Goal: Use online tool/utility

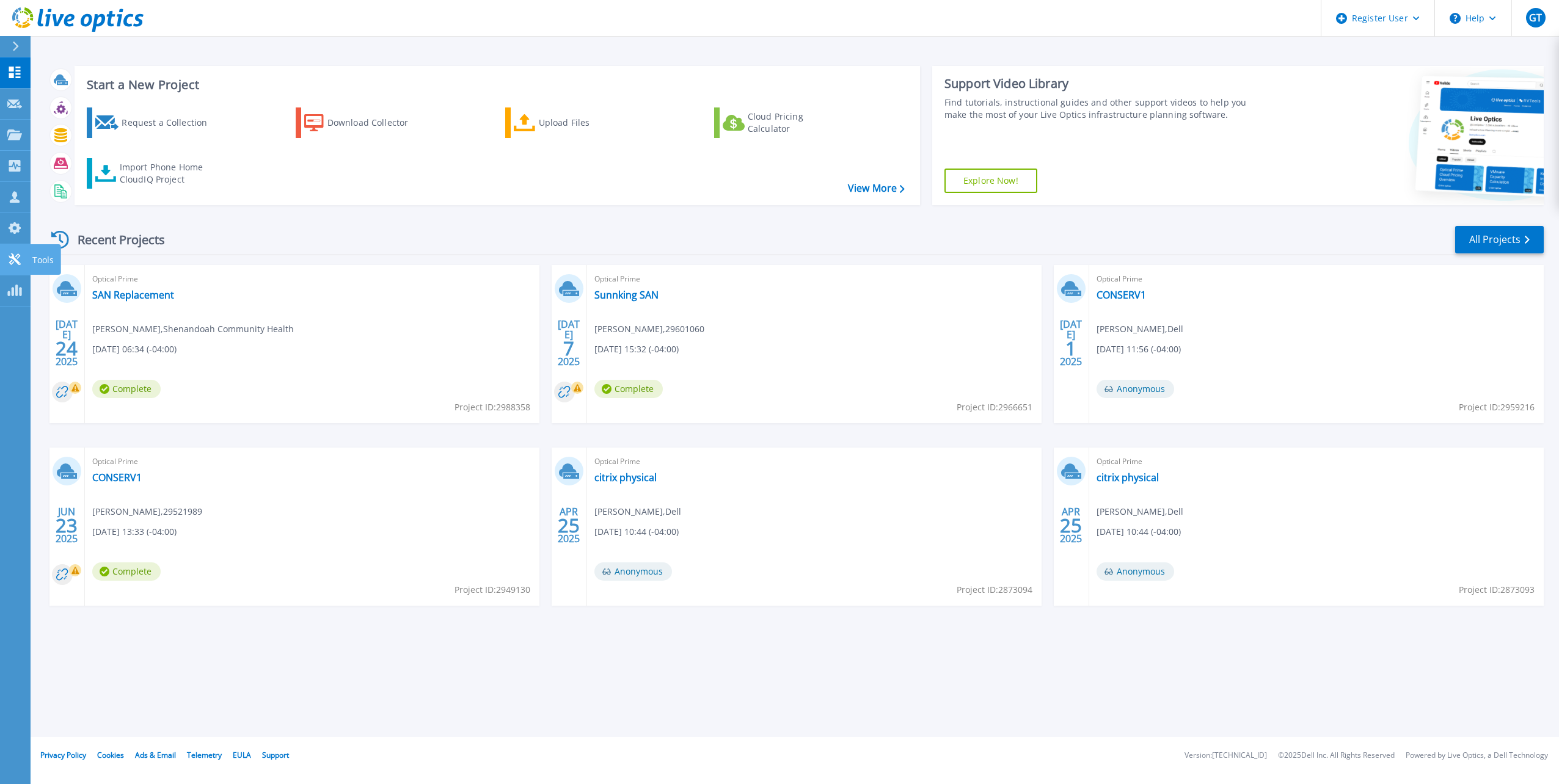
click at [52, 254] on p "Tools" at bounding box center [43, 260] width 21 height 32
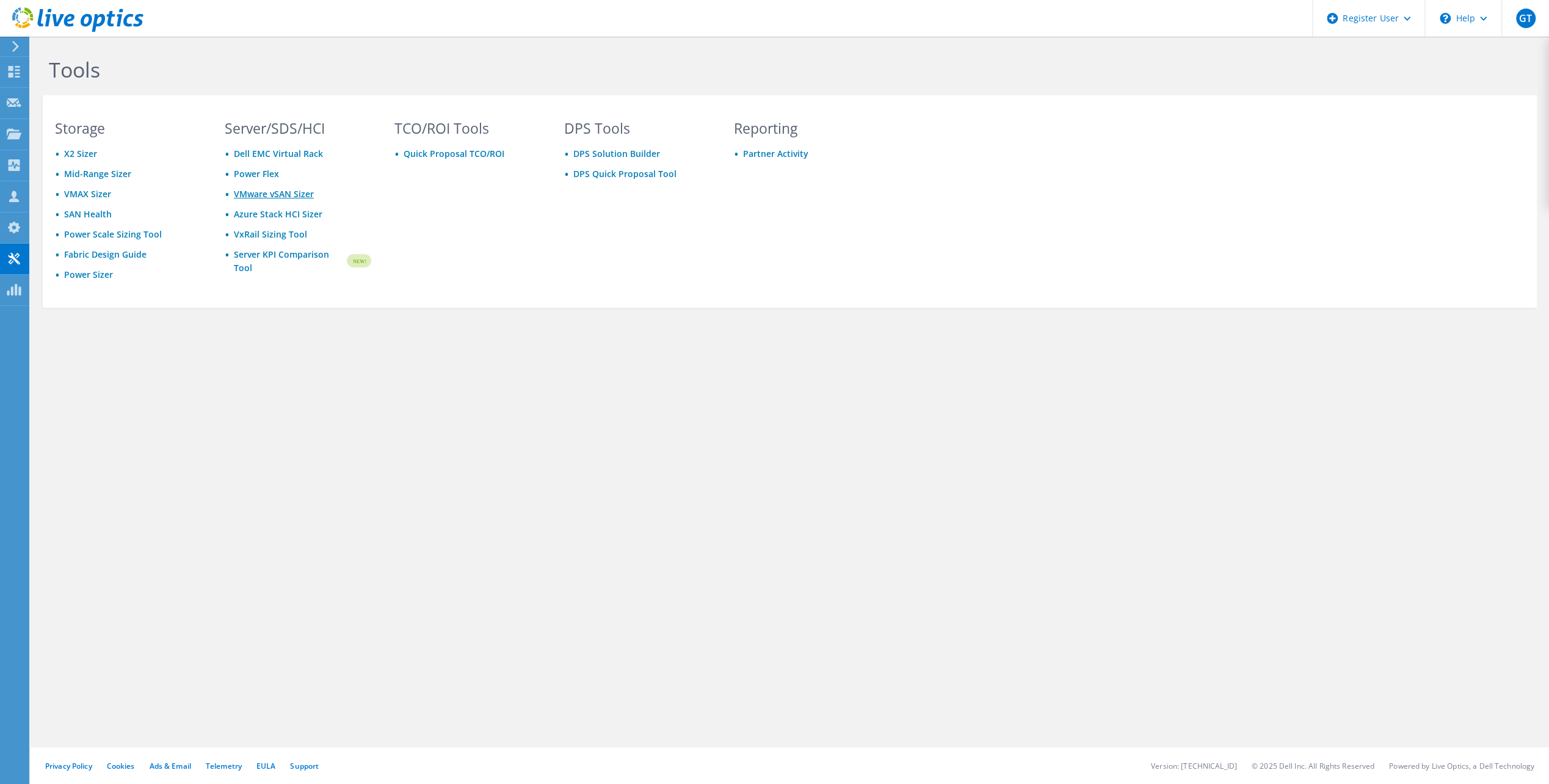
click at [280, 197] on link "VMware vSAN Sizer" at bounding box center [274, 194] width 80 height 11
